Goal: Task Accomplishment & Management: Manage account settings

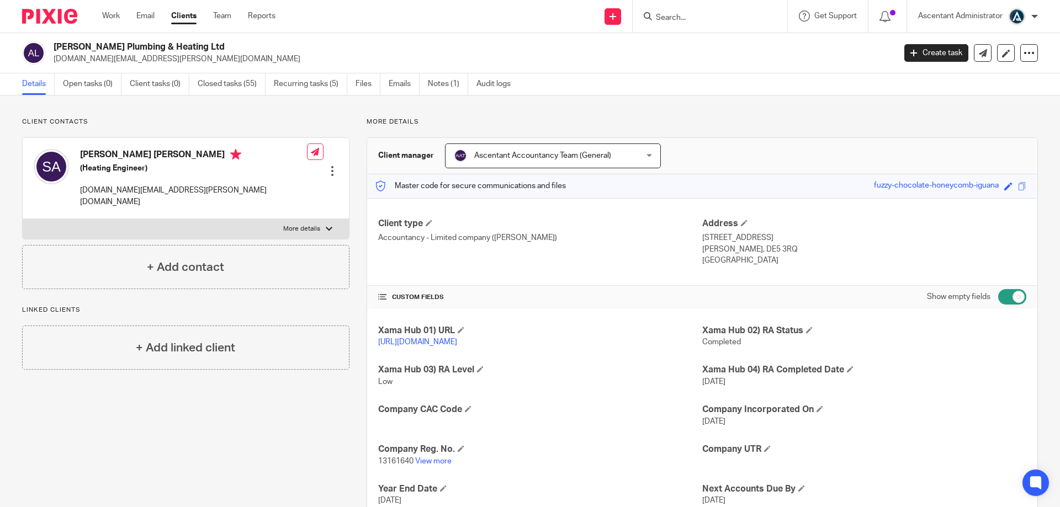
click at [668, 24] on div at bounding box center [709, 16] width 155 height 33
click at [668, 19] on input "Search" at bounding box center [704, 18] width 99 height 10
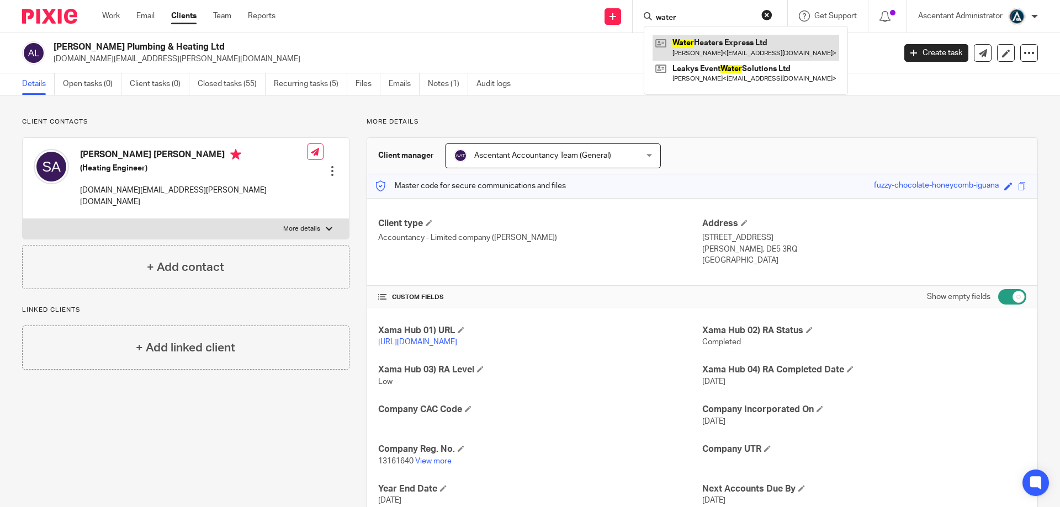
type input "water"
click at [735, 47] on link at bounding box center [745, 47] width 187 height 25
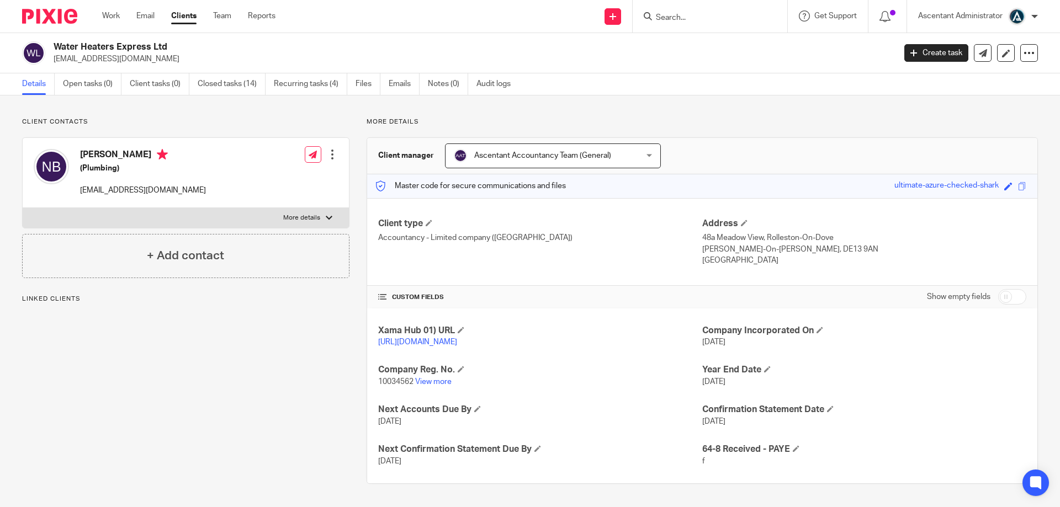
click at [1004, 295] on input "checkbox" at bounding box center [1012, 296] width 28 height 15
checkbox input "true"
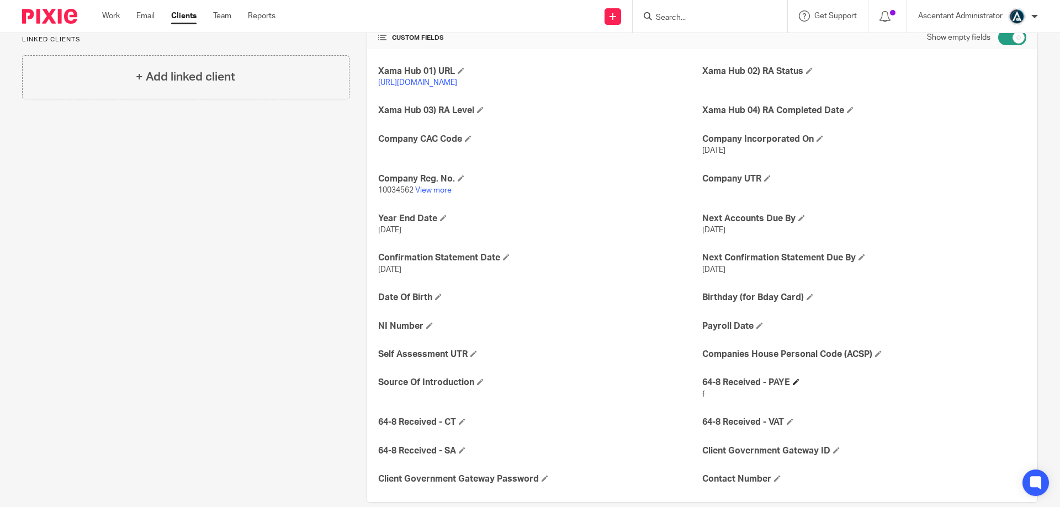
scroll to position [288, 0]
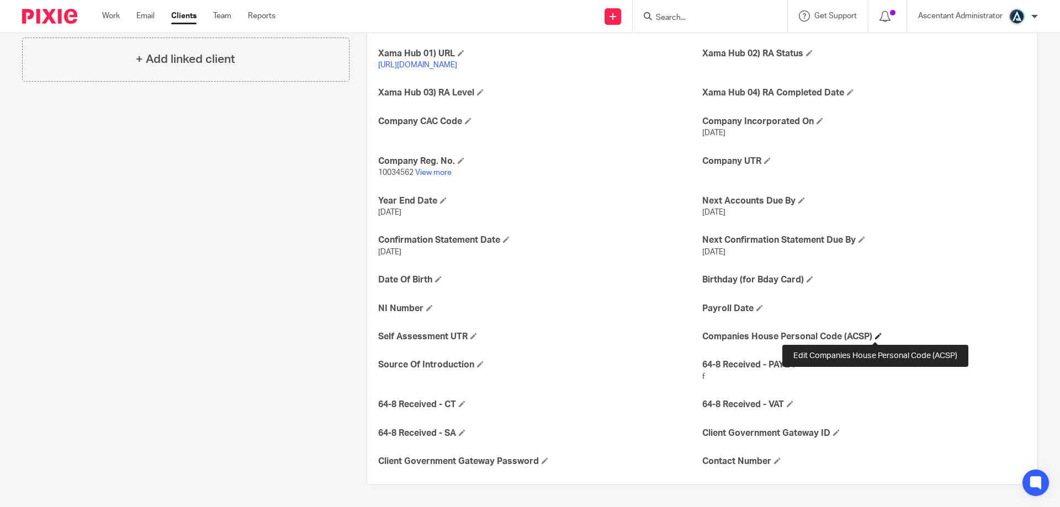
click at [878, 334] on h4 "Companies House Personal Code (ACSP)" at bounding box center [864, 337] width 324 height 12
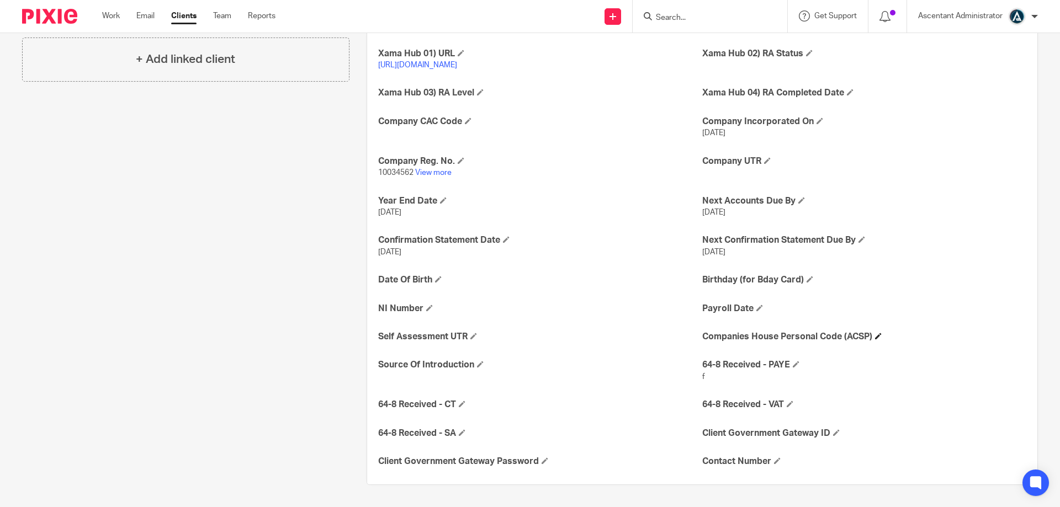
click at [873, 342] on h4 "Companies House Personal Code (ACSP)" at bounding box center [864, 337] width 324 height 12
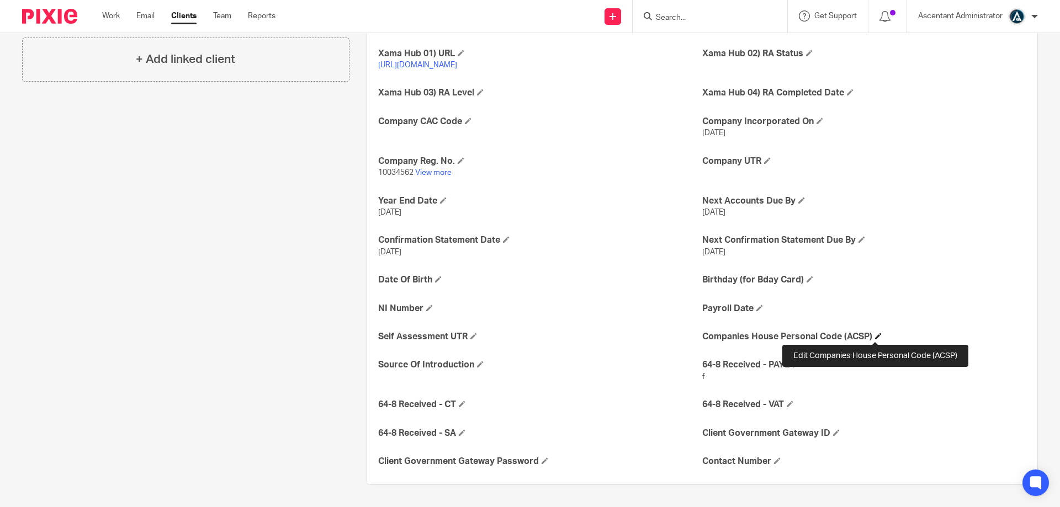
click at [876, 335] on span at bounding box center [878, 336] width 7 height 7
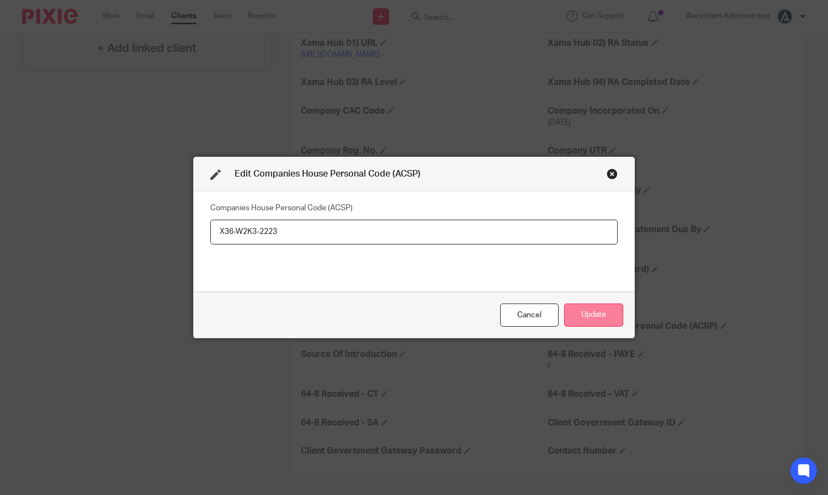
type input "X36-W2K3-2223"
click at [604, 305] on button "Update" at bounding box center [593, 316] width 59 height 24
